Goal: Task Accomplishment & Management: Use online tool/utility

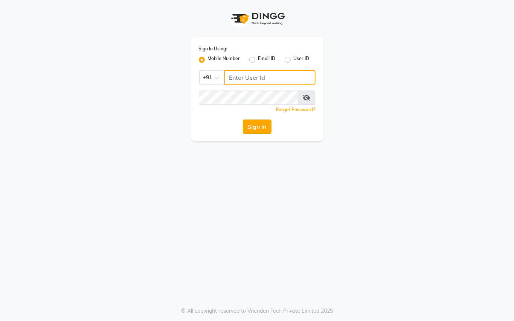
type input "8237040091"
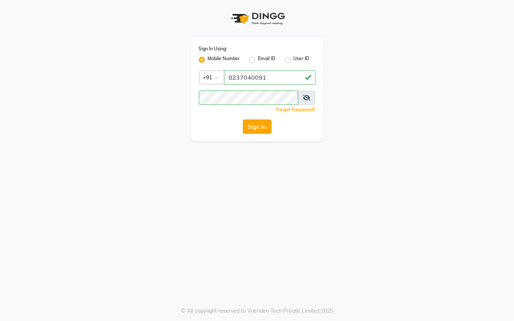
click at [265, 123] on button "Sign In" at bounding box center [257, 127] width 29 height 14
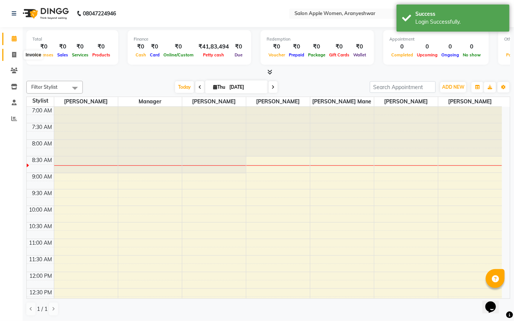
click at [9, 54] on span at bounding box center [14, 55] width 13 height 9
select select "123"
select select "service"
